Goal: Information Seeking & Learning: Understand process/instructions

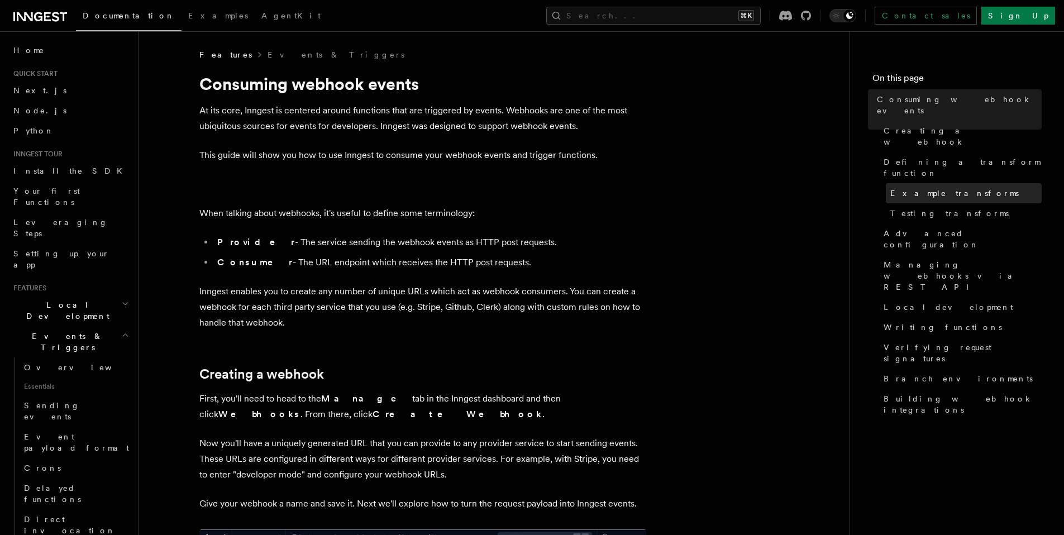
click at [969, 183] on link "Example transforms" at bounding box center [964, 193] width 156 height 20
click at [72, 299] on span "Local Development" at bounding box center [65, 310] width 113 height 22
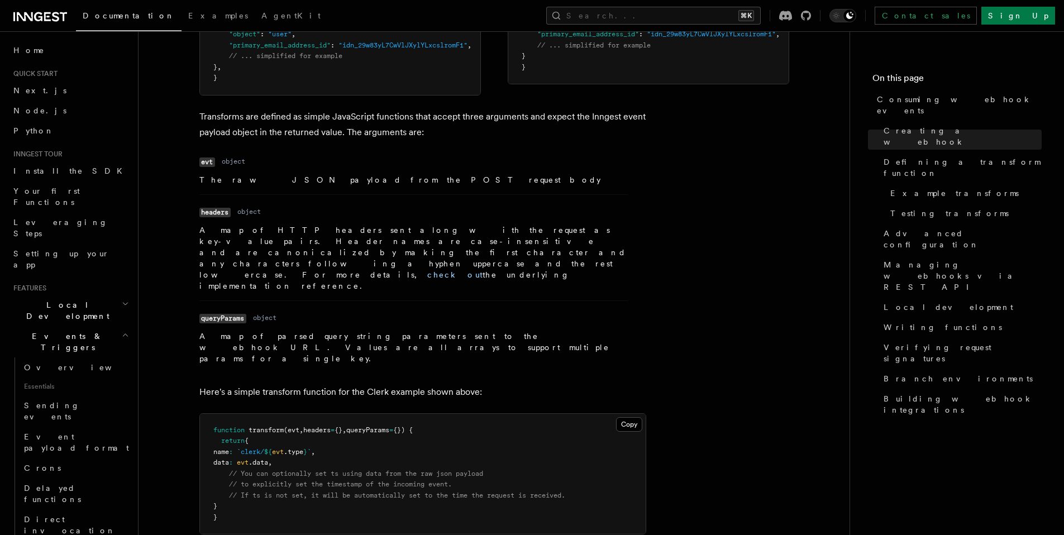
scroll to position [1111, 0]
click at [386, 412] on pre "function transform (evt , headers = {} , queryParams = {}) { return { name : `c…" at bounding box center [423, 472] width 446 height 121
click at [389, 424] on span "queryParams" at bounding box center [367, 428] width 43 height 8
copy span "queryParams"
